Goal: Task Accomplishment & Management: Complete application form

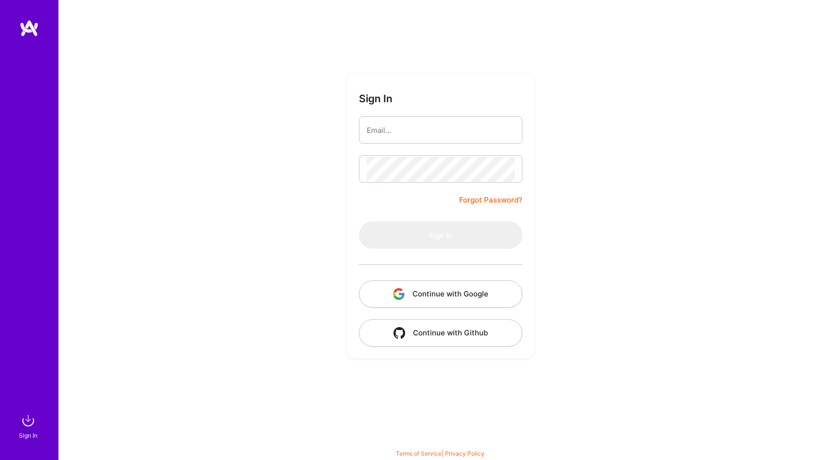
click at [404, 126] on input "email" at bounding box center [441, 130] width 148 height 25
type input "alm"
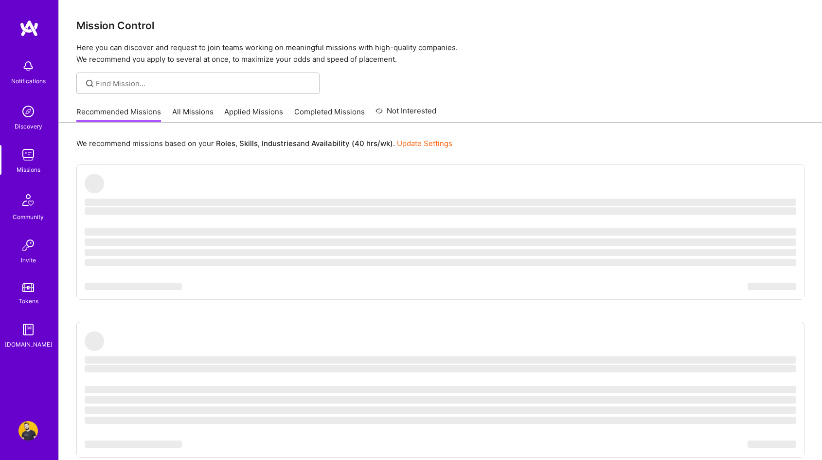
click at [240, 112] on link "Applied Missions" at bounding box center [253, 115] width 59 height 16
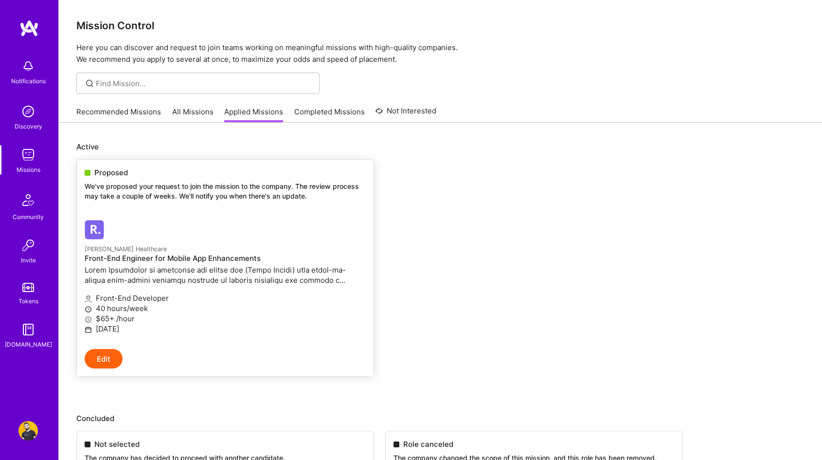
click at [215, 231] on div at bounding box center [178, 229] width 187 height 19
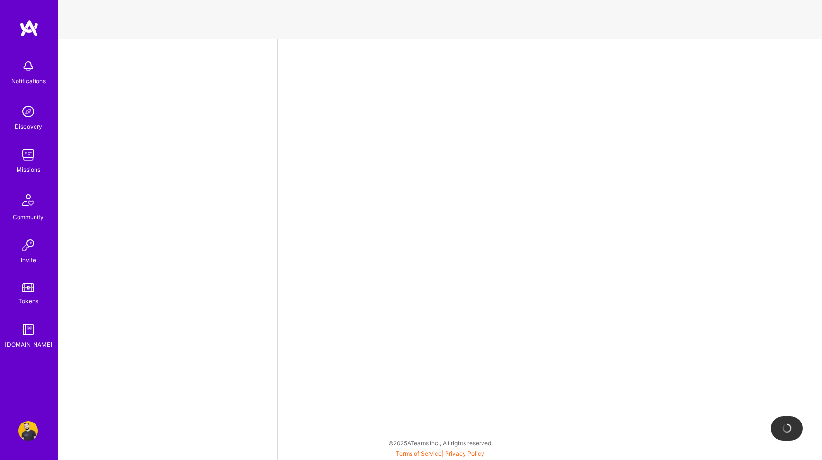
select select "US"
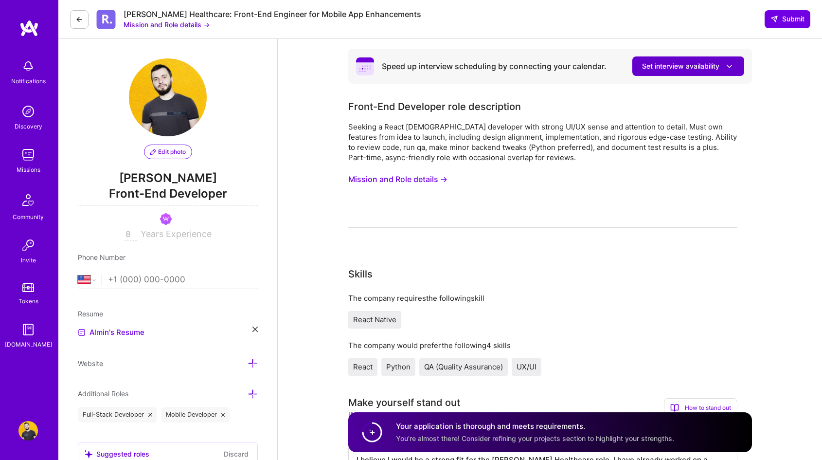
click at [733, 62] on icon at bounding box center [729, 66] width 10 height 10
